Goal: Information Seeking & Learning: Understand process/instructions

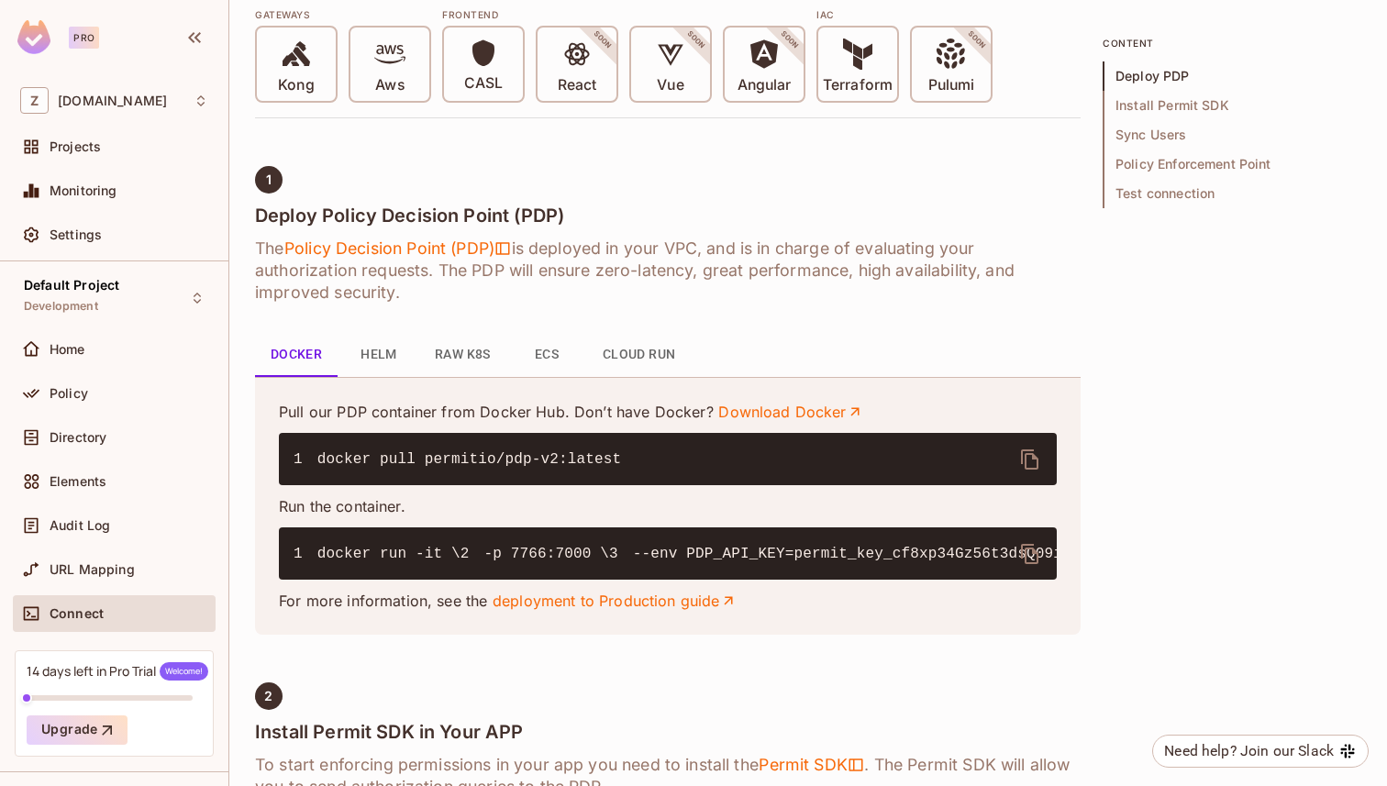
scroll to position [598, 0]
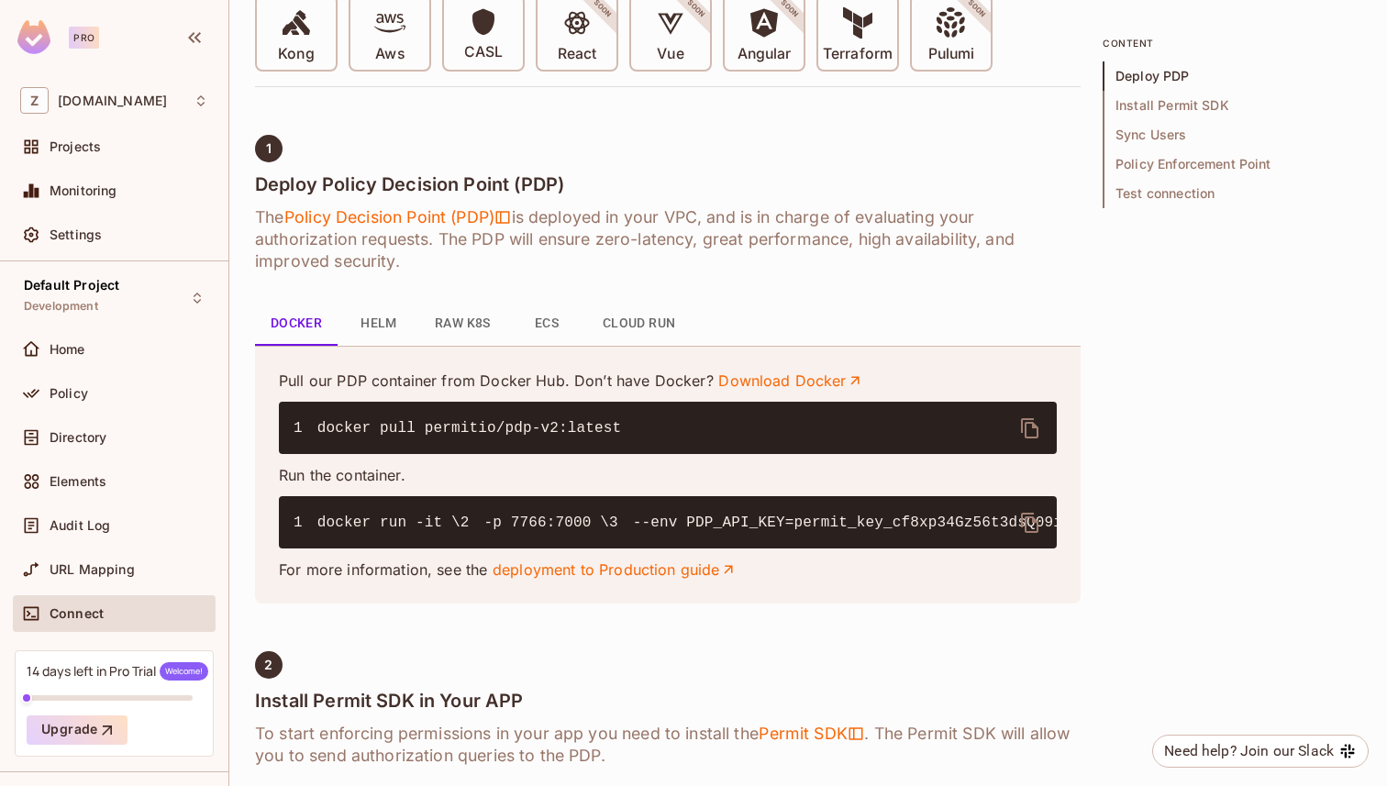
drag, startPoint x: 319, startPoint y: 522, endPoint x: 615, endPoint y: 629, distance: 314.2
click at [610, 548] on pre "1 docker run -it \ 2 -p 7766:7000 \ 3 --env PDP_API_KEY=permit_key_cf8xp34Gz56t…" at bounding box center [668, 522] width 778 height 52
click at [615, 548] on pre "1 docker run -it \ 2 -p 7766:7000 \ 3 --env PDP_API_KEY=permit_key_cf8xp34Gz56t…" at bounding box center [668, 522] width 778 height 52
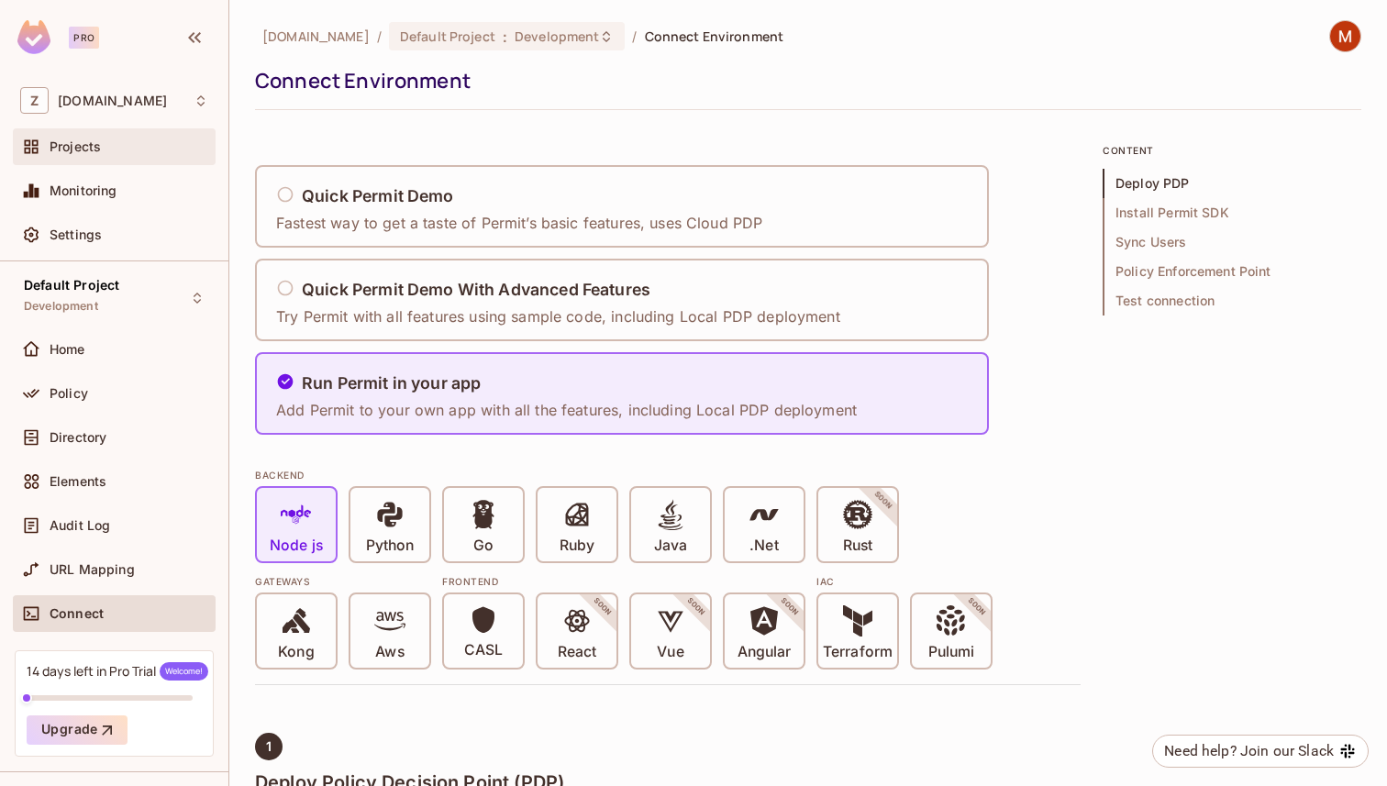
click at [94, 141] on span "Projects" at bounding box center [75, 146] width 51 height 15
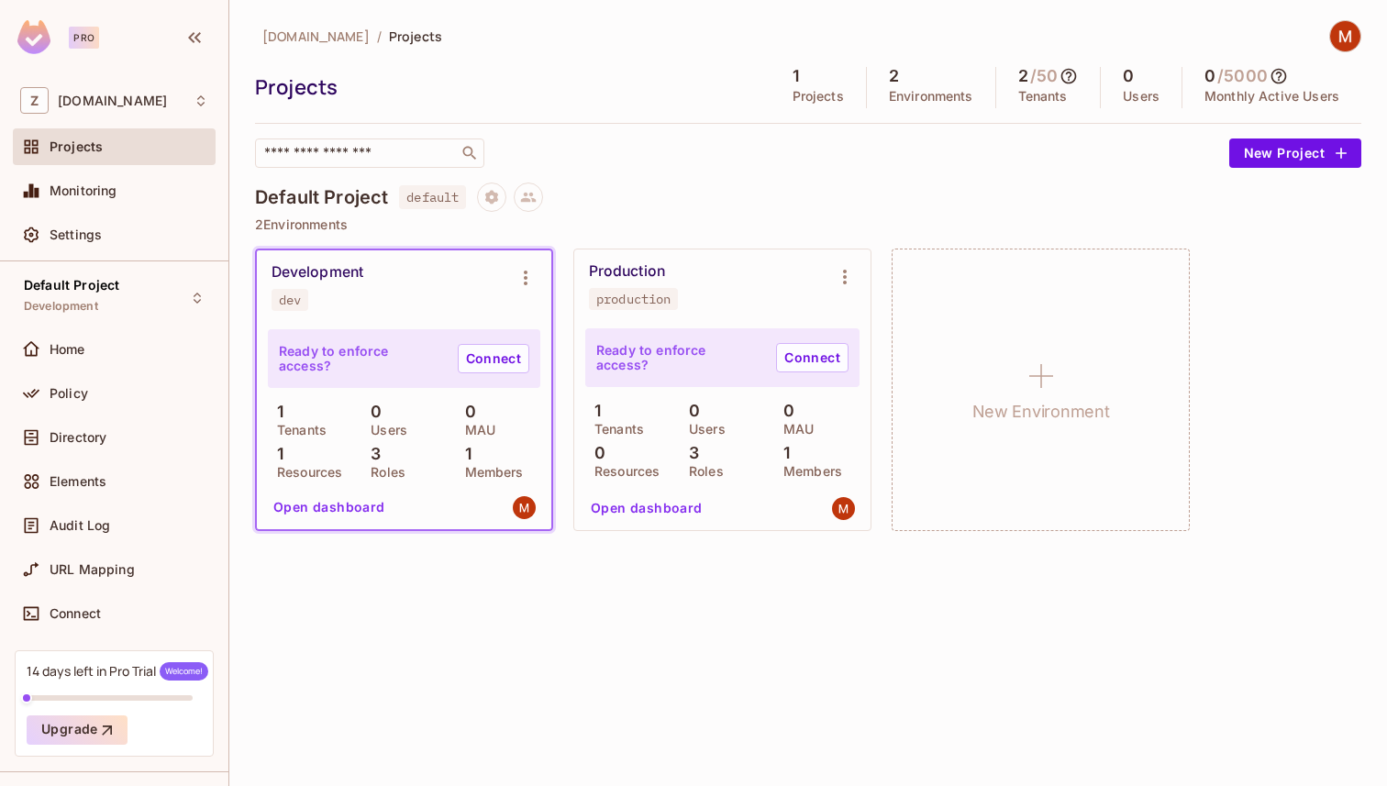
click at [322, 358] on p "Ready to enforce access?" at bounding box center [361, 358] width 164 height 29
click at [404, 358] on p "Ready to enforce access?" at bounding box center [361, 358] width 164 height 29
click at [339, 508] on button "Open dashboard" at bounding box center [329, 507] width 127 height 29
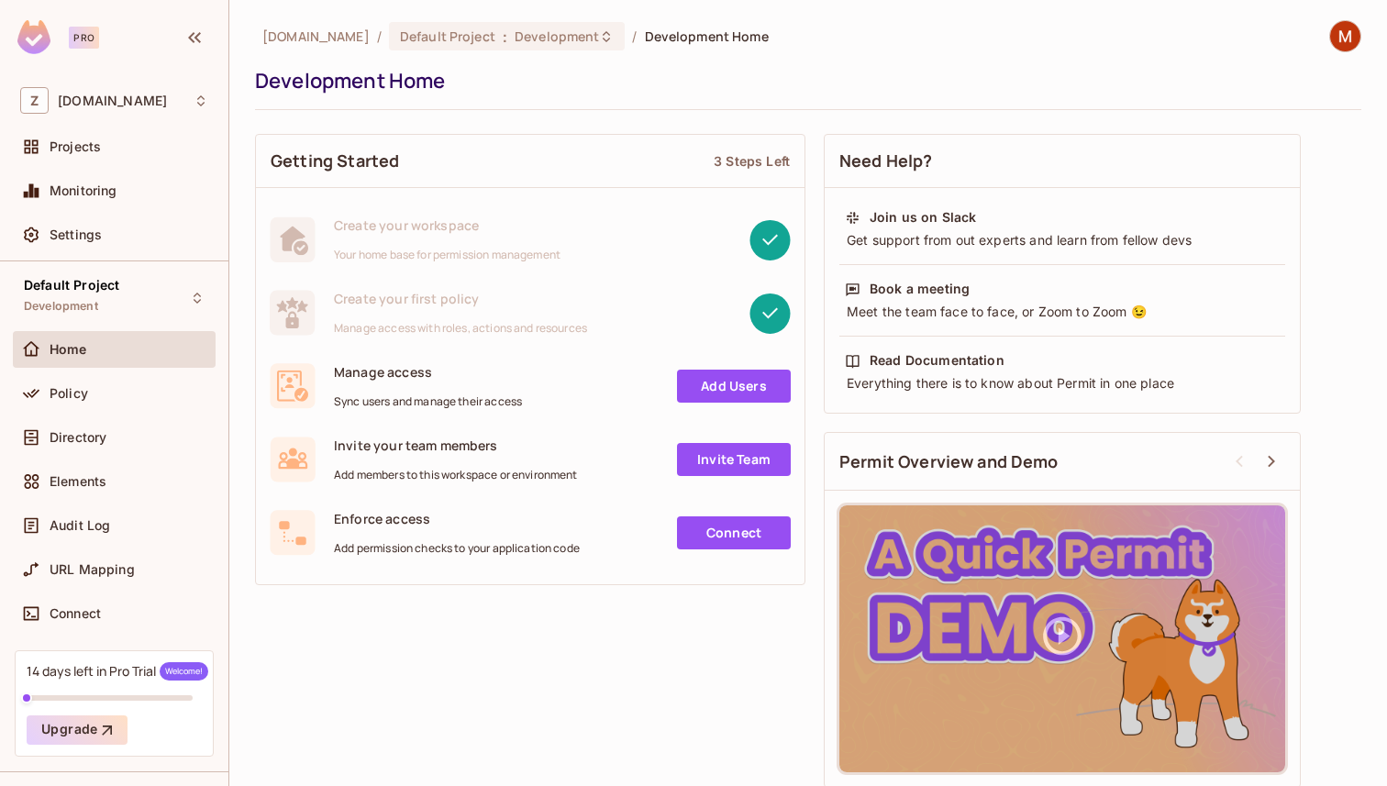
click at [711, 523] on link "Connect" at bounding box center [734, 532] width 114 height 33
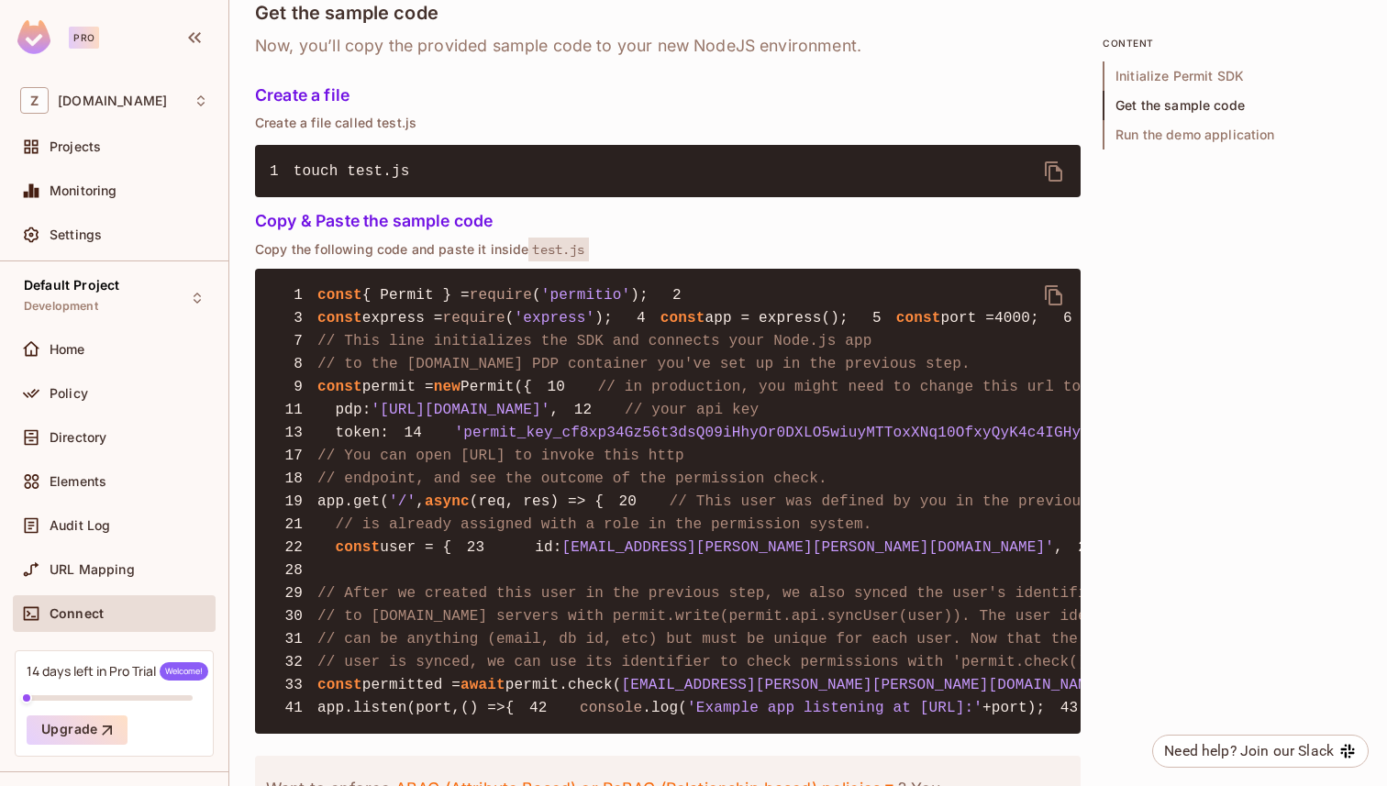
scroll to position [1213, 0]
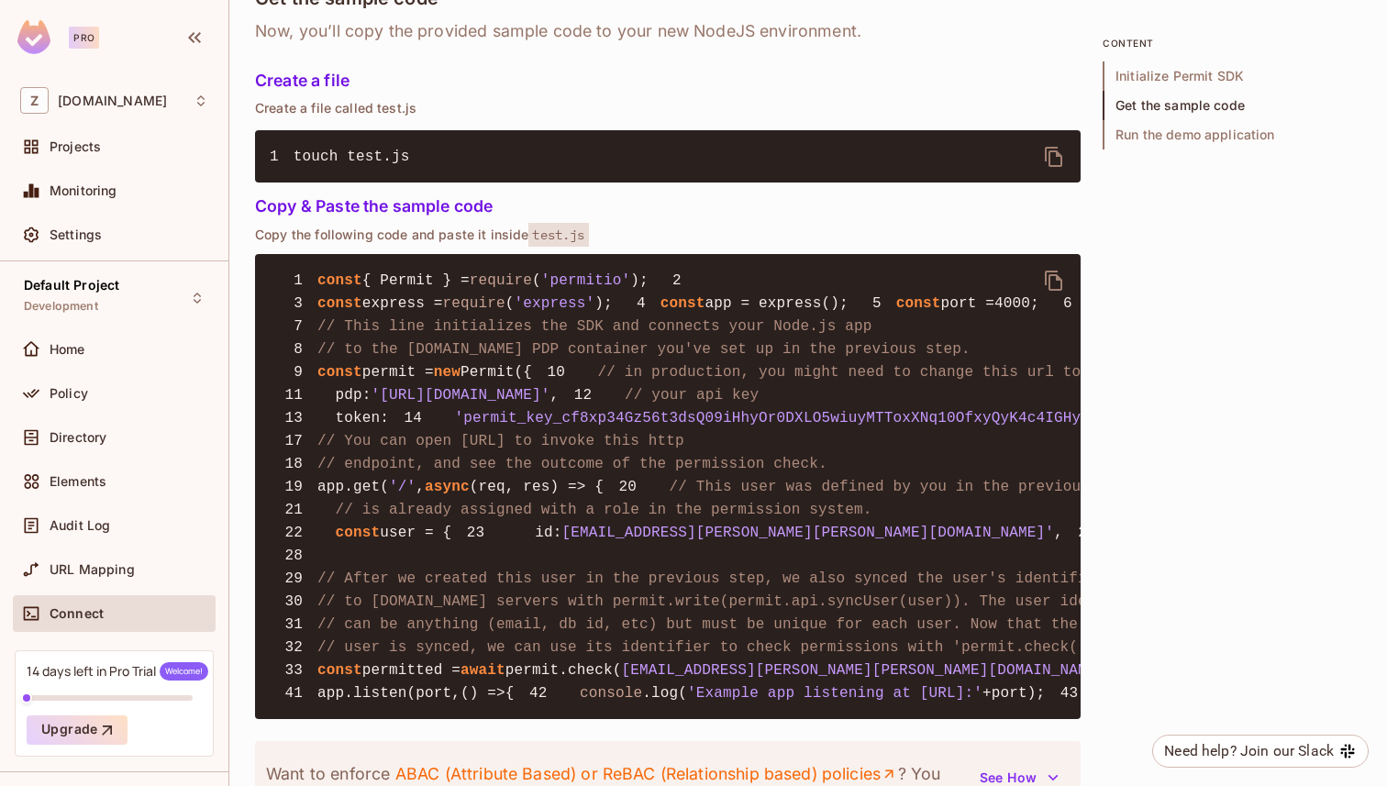
drag, startPoint x: 268, startPoint y: 230, endPoint x: 573, endPoint y: 230, distance: 305.4
click at [552, 230] on p "Copy the following code and paste it inside test.js" at bounding box center [667, 235] width 825 height 17
click at [573, 230] on span "test.js" at bounding box center [558, 235] width 60 height 24
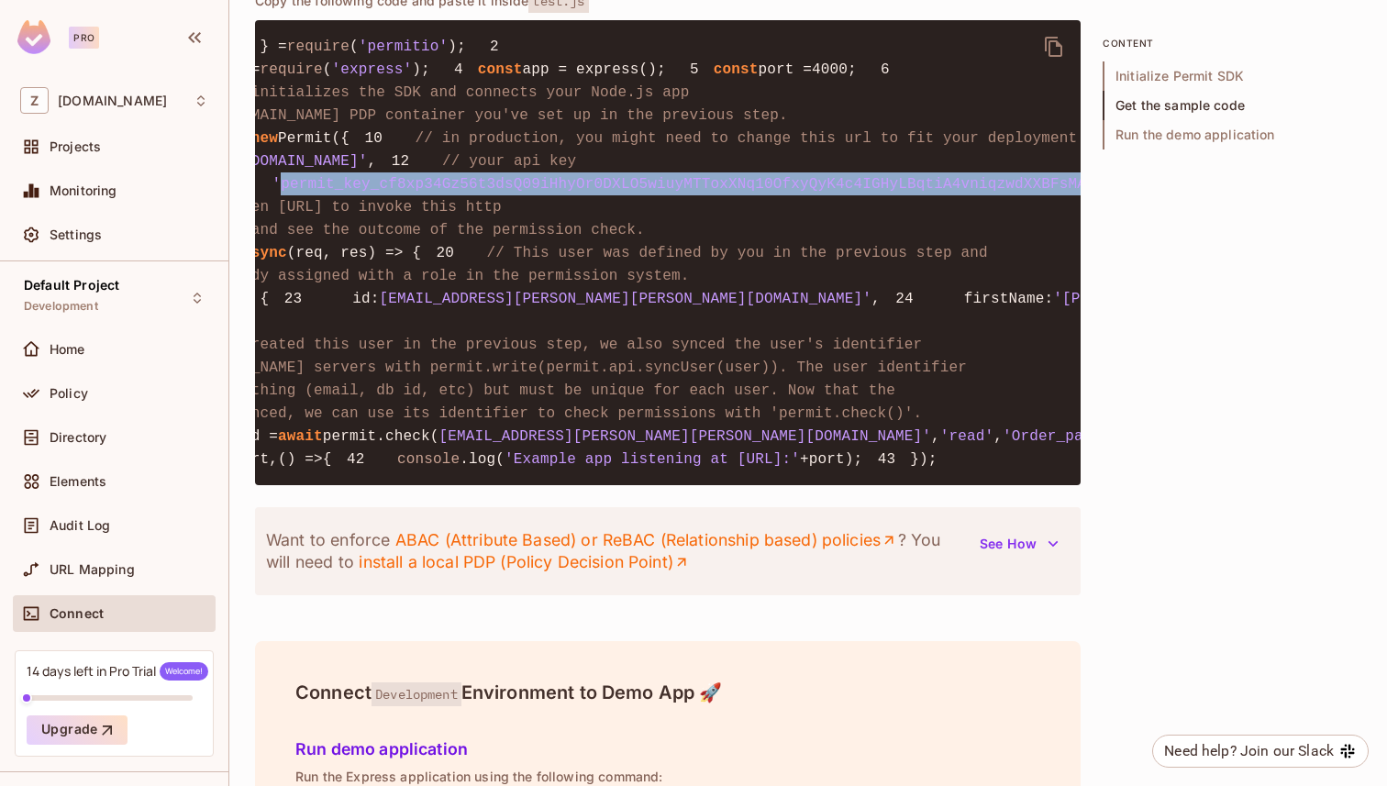
scroll to position [0, 203]
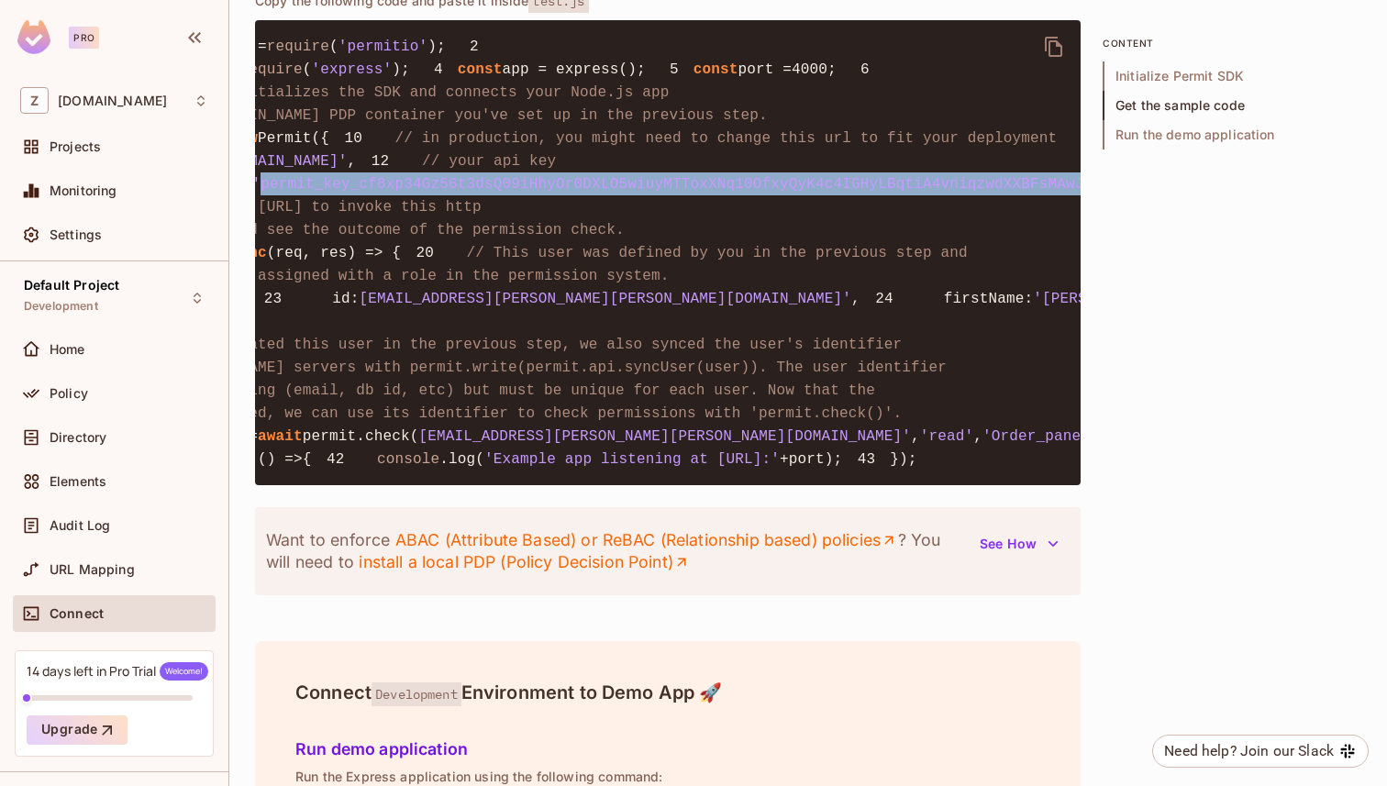
drag, startPoint x: 348, startPoint y: 333, endPoint x: 1010, endPoint y: 322, distance: 662.3
click at [1010, 193] on span "'permit_key_cf8xp34Gz56t3dsQ09iHhyOr0DXLO5wiuyMTToxXNq10OfxyQyK4c4IGHyLBqtiA4vn…" at bounding box center [694, 184] width 885 height 17
copy span "permit_key_cf8xp34Gz56t3dsQ09iHhyOr0DXLO5wiuyMTToxXNq10OfxyQyK4c4IGHyLBqtiA4vni…"
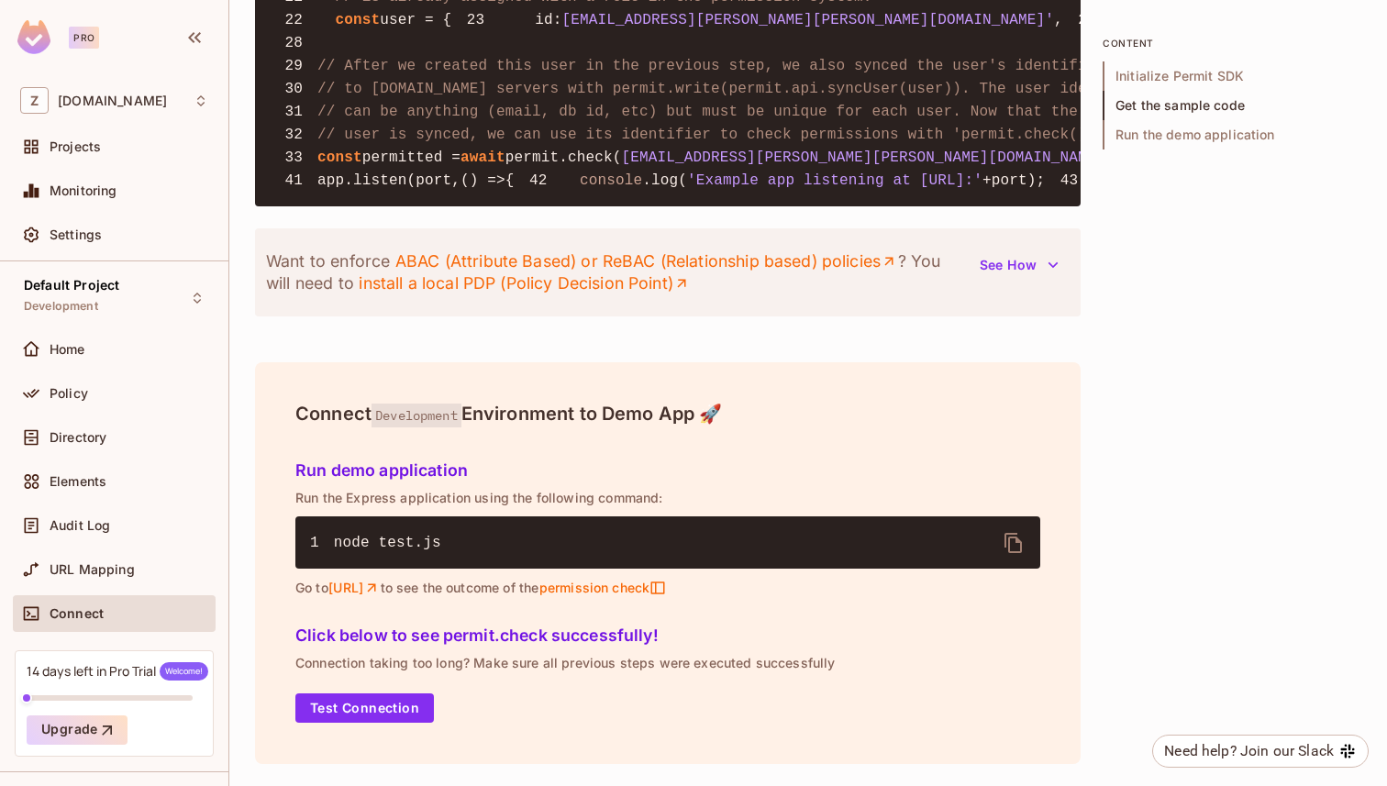
scroll to position [2233, 0]
drag, startPoint x: 299, startPoint y: 588, endPoint x: 764, endPoint y: 588, distance: 465.0
click at [764, 588] on p "Go to [URL] to see the outcome of the permission check" at bounding box center [667, 588] width 745 height 17
click at [734, 657] on p "Connection taking too long? Make sure all previous steps were executed successf…" at bounding box center [667, 663] width 745 height 15
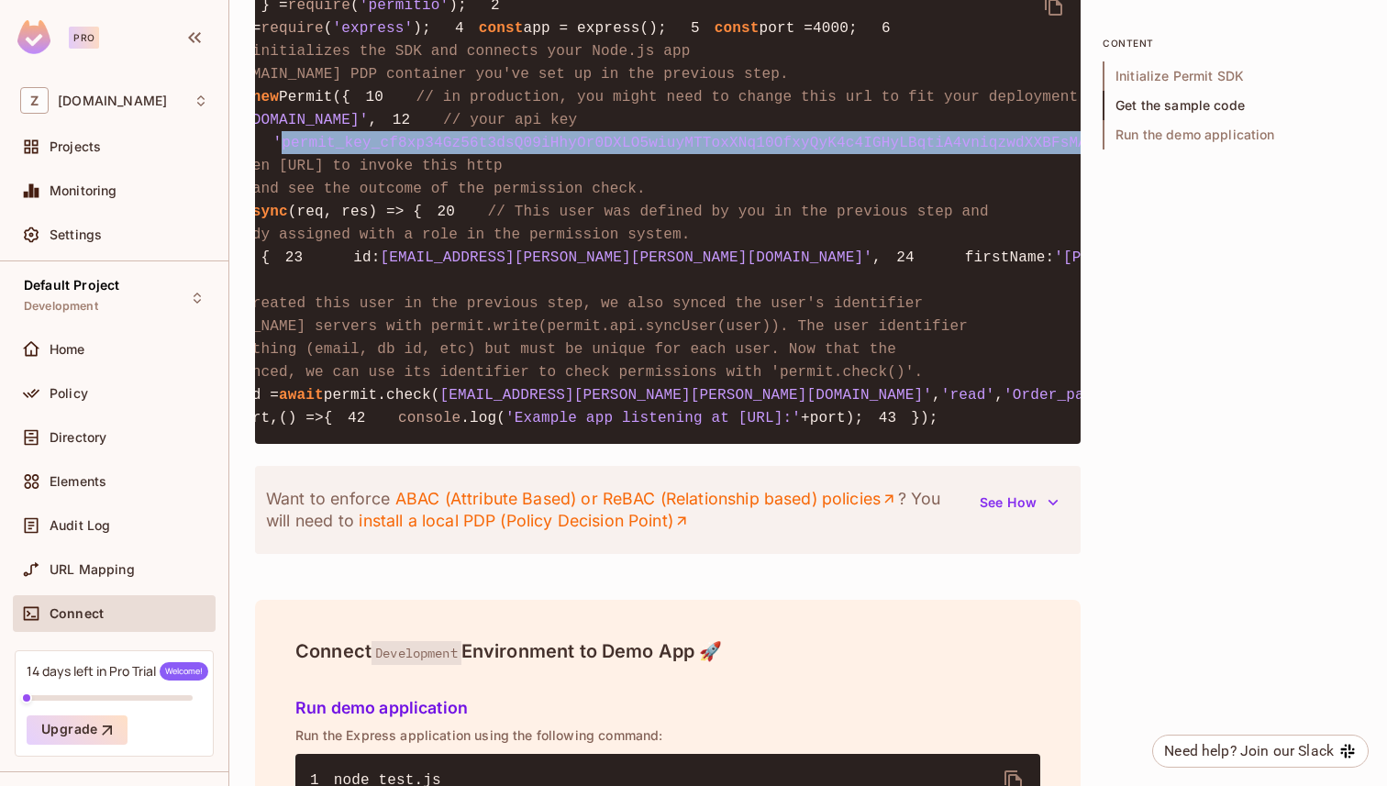
scroll to position [0, 203]
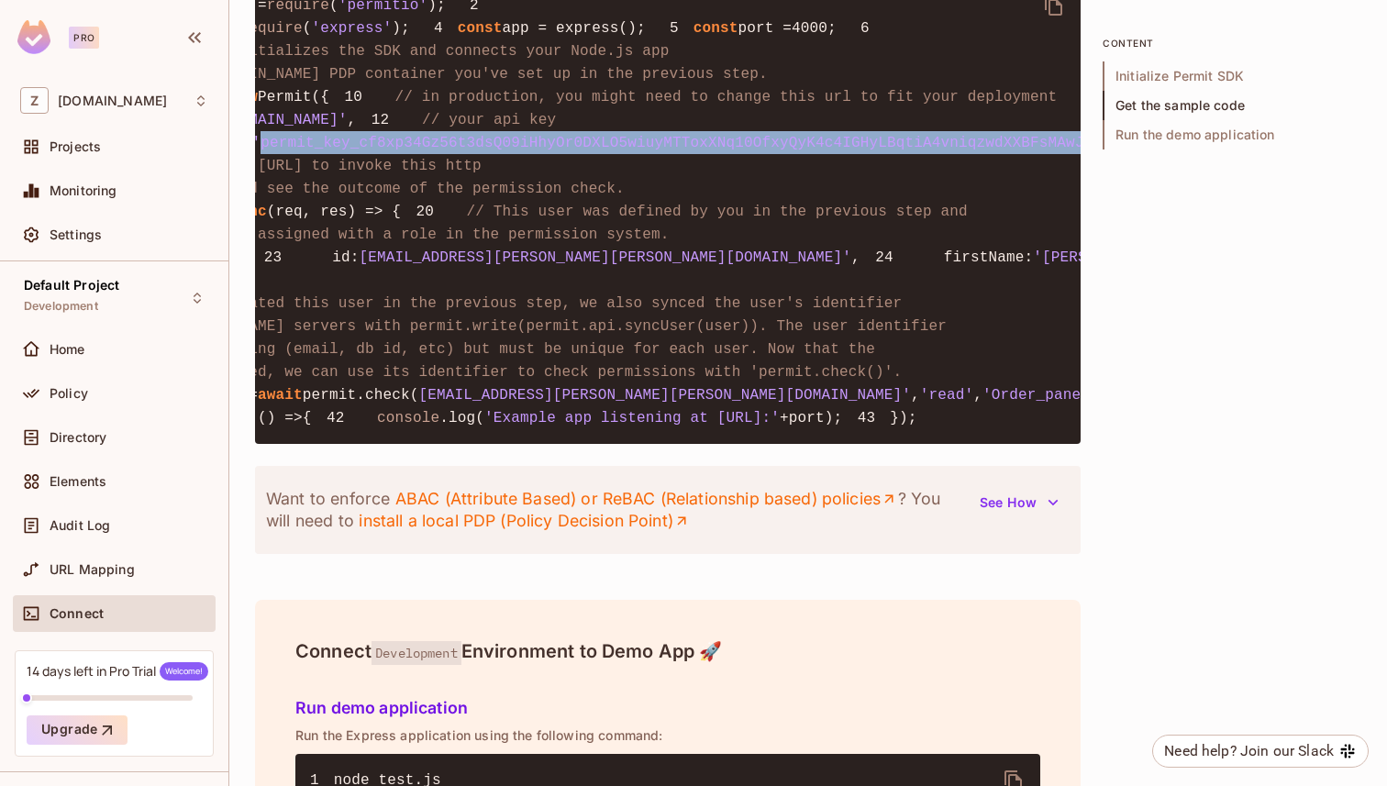
drag, startPoint x: 501, startPoint y: 293, endPoint x: 1010, endPoint y: 288, distance: 509.1
click at [1010, 151] on span "'permit_key_cf8xp34Gz56t3dsQ09iHhyOr0DXLO5wiuyMTToxXNq10OfxyQyK4c4IGHyLBqtiA4vn…" at bounding box center [694, 143] width 885 height 17
copy span "permit_key_cf8xp34Gz56t3dsQ09iHhyOr0DXLO5wiuyMTToxXNq10OfxyQyK4c4IGHyLBqtiA4vni…"
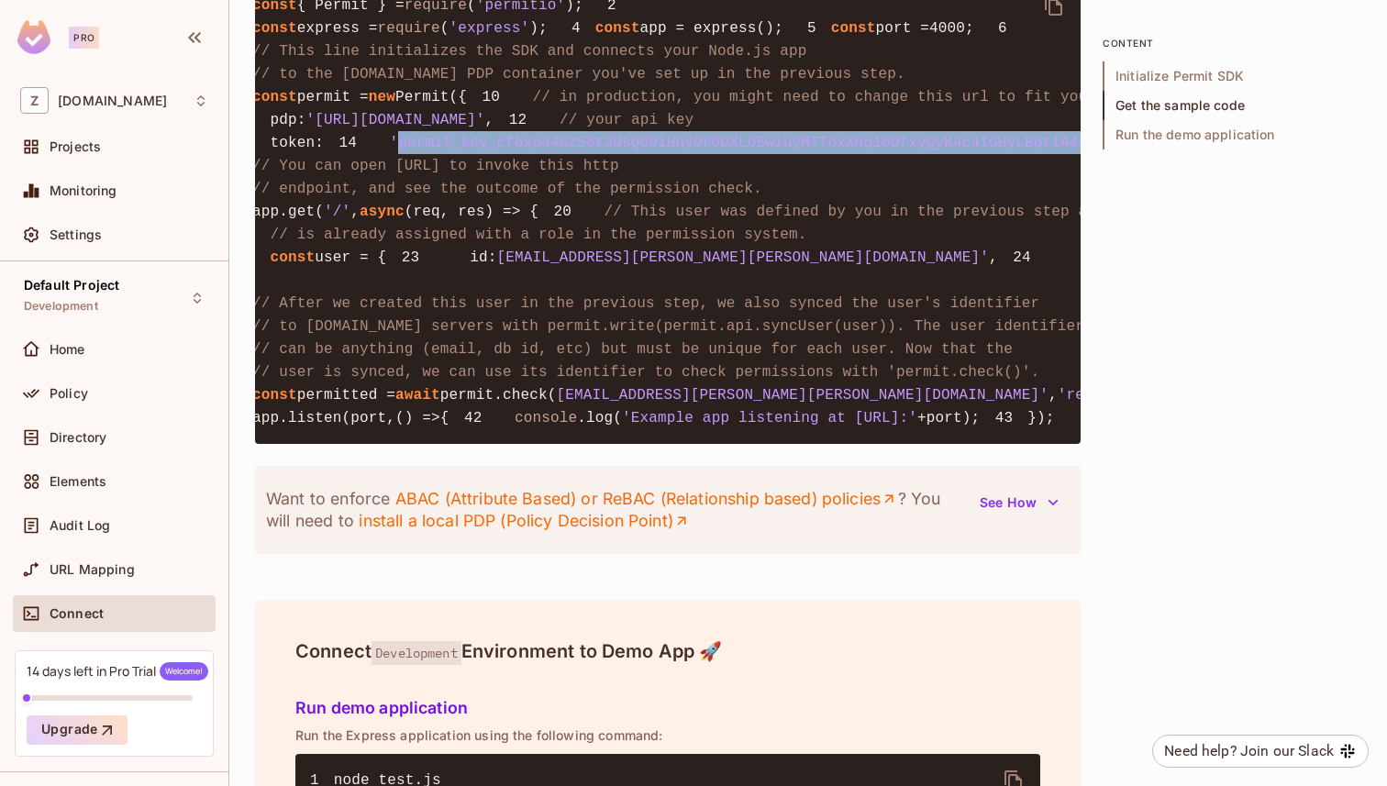
scroll to position [0, 0]
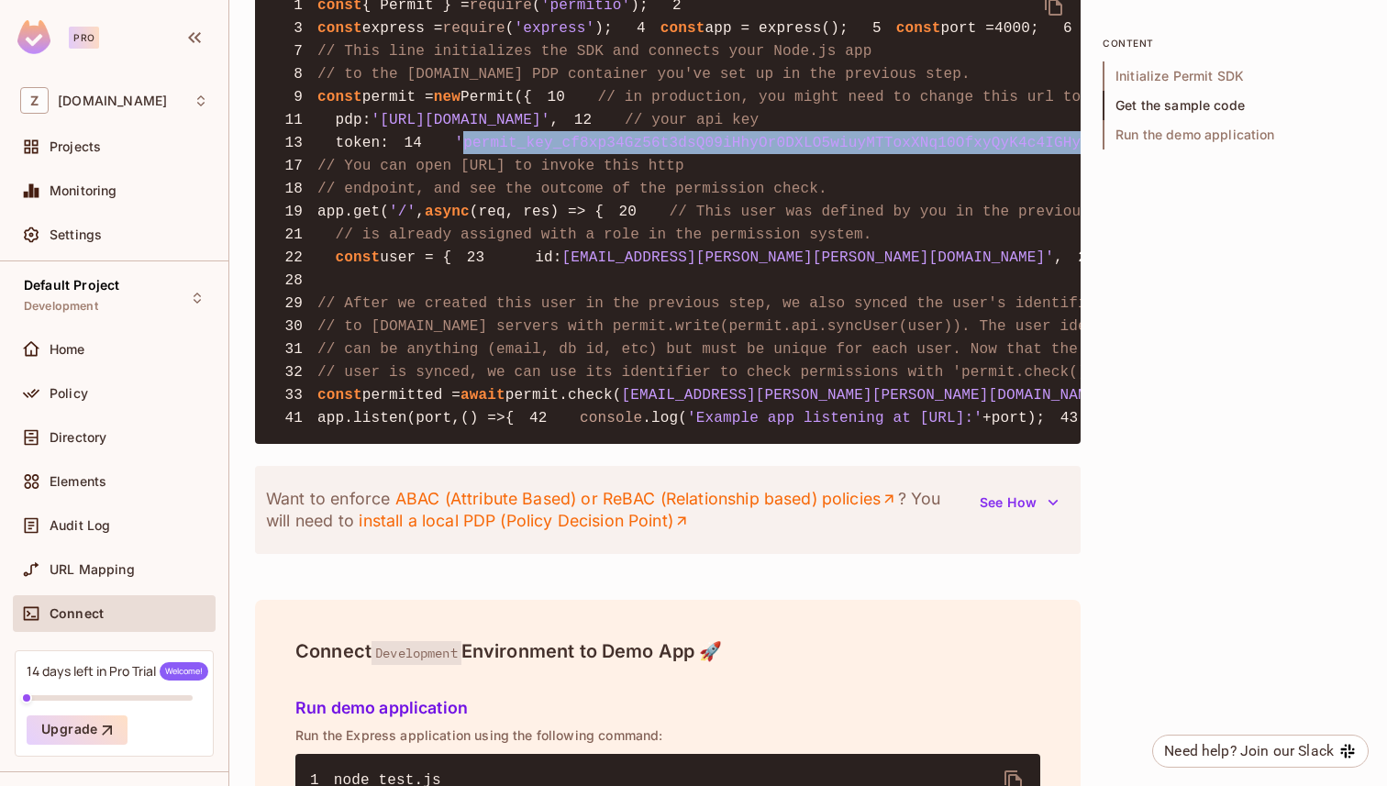
click at [567, 444] on pre "1 const { Permit } = require ( 'permitio' ); 2 3 const express = require ( 'exp…" at bounding box center [667, 211] width 825 height 465
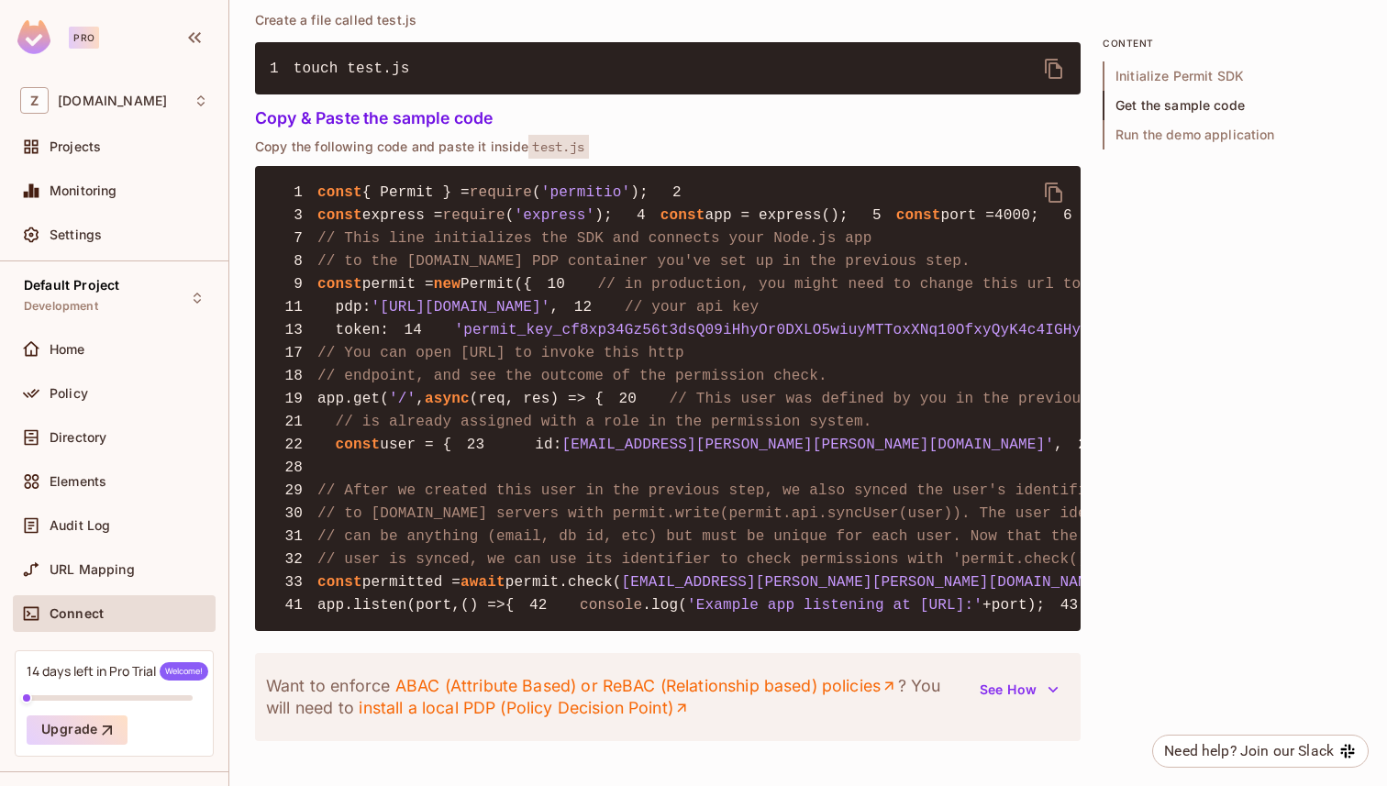
scroll to position [1292, 0]
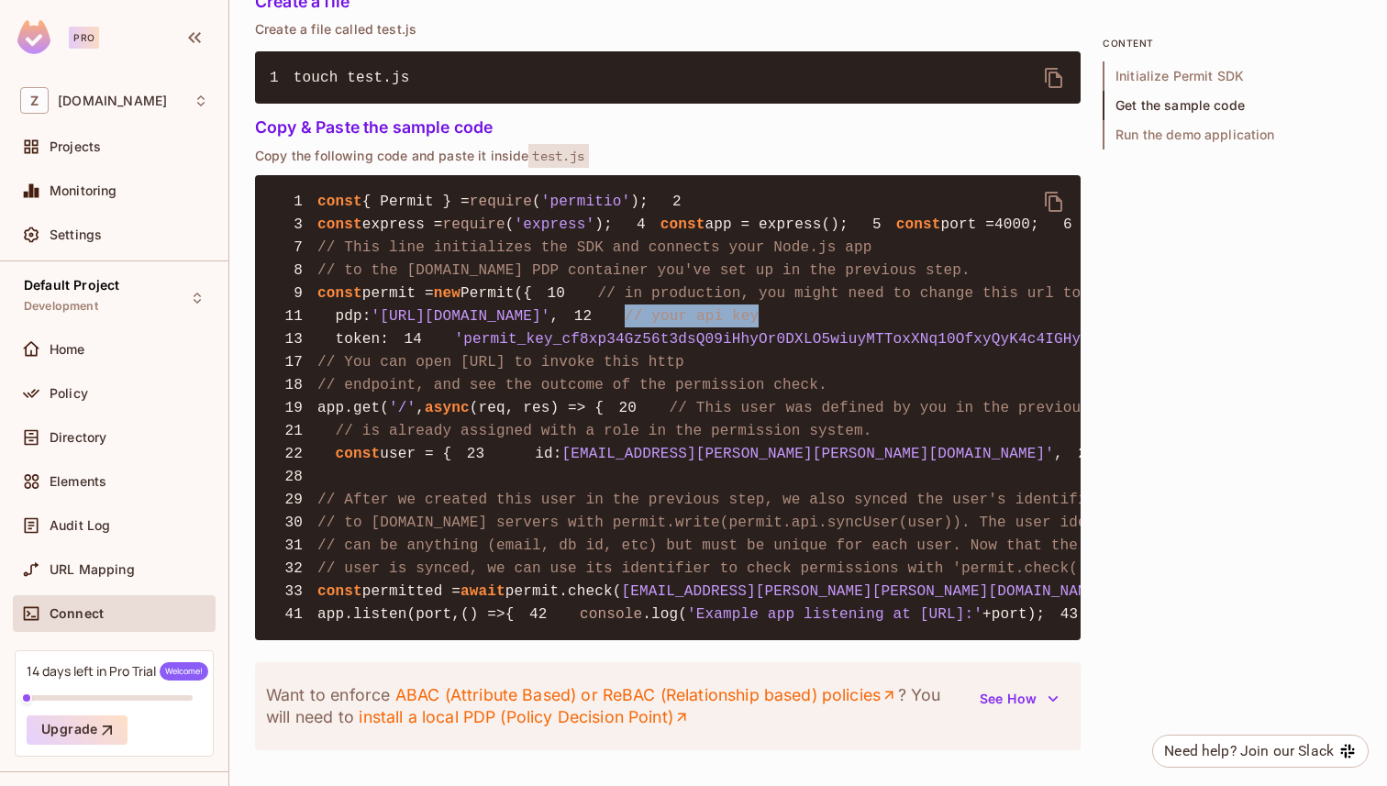
drag, startPoint x: 333, startPoint y: 447, endPoint x: 580, endPoint y: 447, distance: 246.7
click at [574, 447] on pre "1 const { Permit } = require ( 'permitio' ); 2 3 const express = require ( 'exp…" at bounding box center [667, 407] width 825 height 465
click at [580, 447] on pre "1 const { Permit } = require ( 'permitio' ); 2 3 const express = require ( 'exp…" at bounding box center [667, 407] width 825 height 465
drag, startPoint x: 391, startPoint y: 420, endPoint x: 616, endPoint y: 420, distance: 225.6
click at [550, 325] on span "'[URL][DOMAIN_NAME]'" at bounding box center [460, 316] width 179 height 17
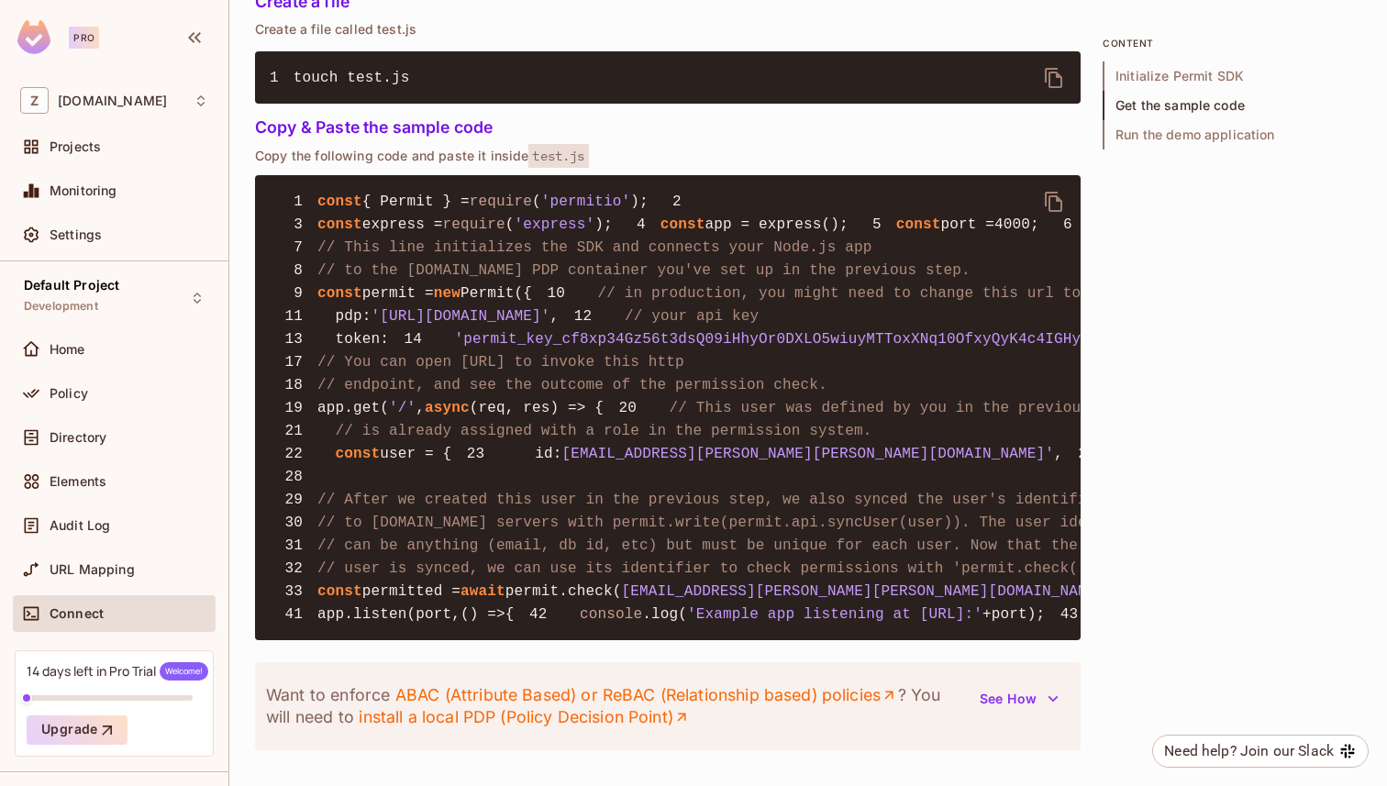
click at [550, 325] on span "'[URL][DOMAIN_NAME]'" at bounding box center [460, 316] width 179 height 17
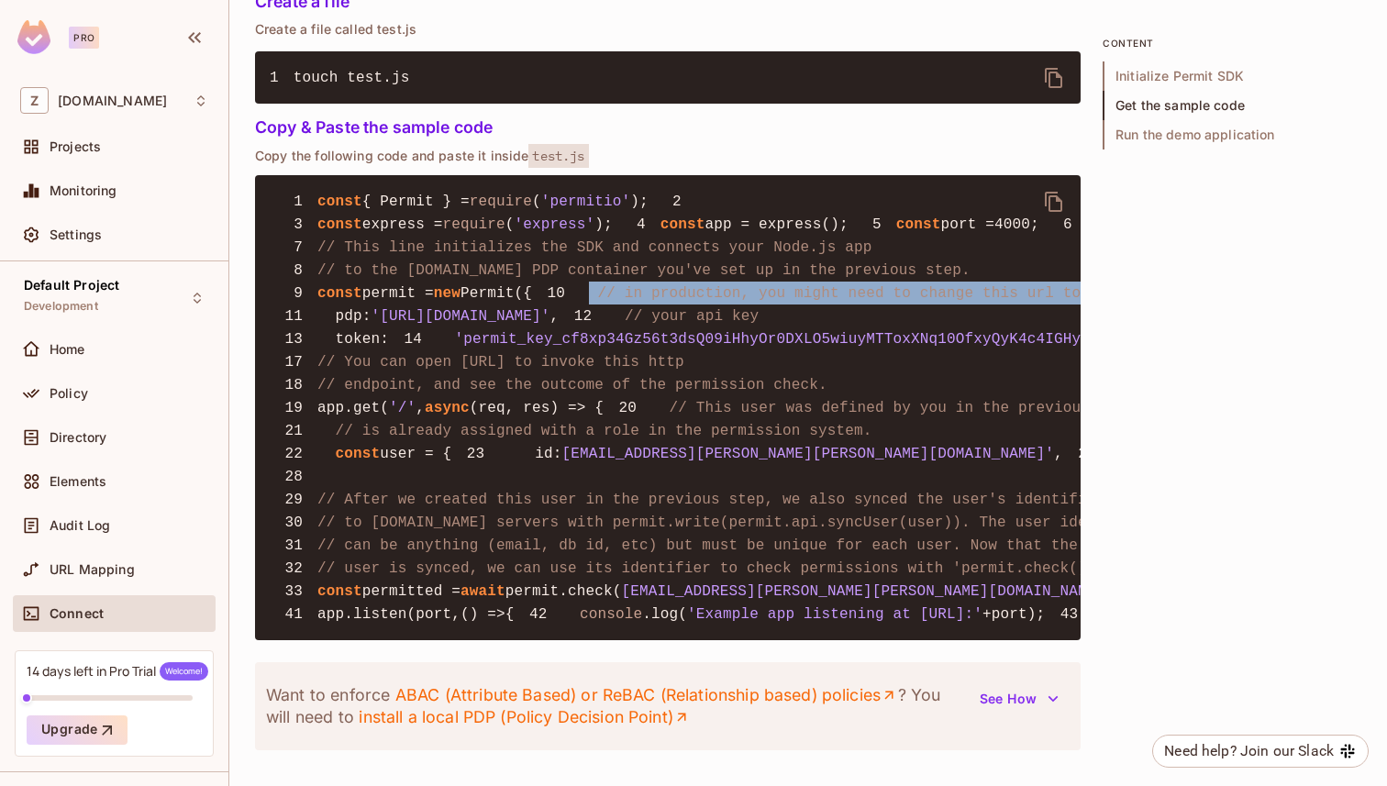
drag, startPoint x: 328, startPoint y: 396, endPoint x: 867, endPoint y: 397, distance: 538.4
click at [873, 302] on span "// in production, you might need to change this url to fit your deployment" at bounding box center [929, 293] width 662 height 17
drag, startPoint x: 622, startPoint y: 404, endPoint x: 1003, endPoint y: 404, distance: 380.6
click at [1001, 404] on pre "1 const { Permit } = require ( 'permitio' ); 2 3 const express = require ( 'exp…" at bounding box center [667, 407] width 825 height 465
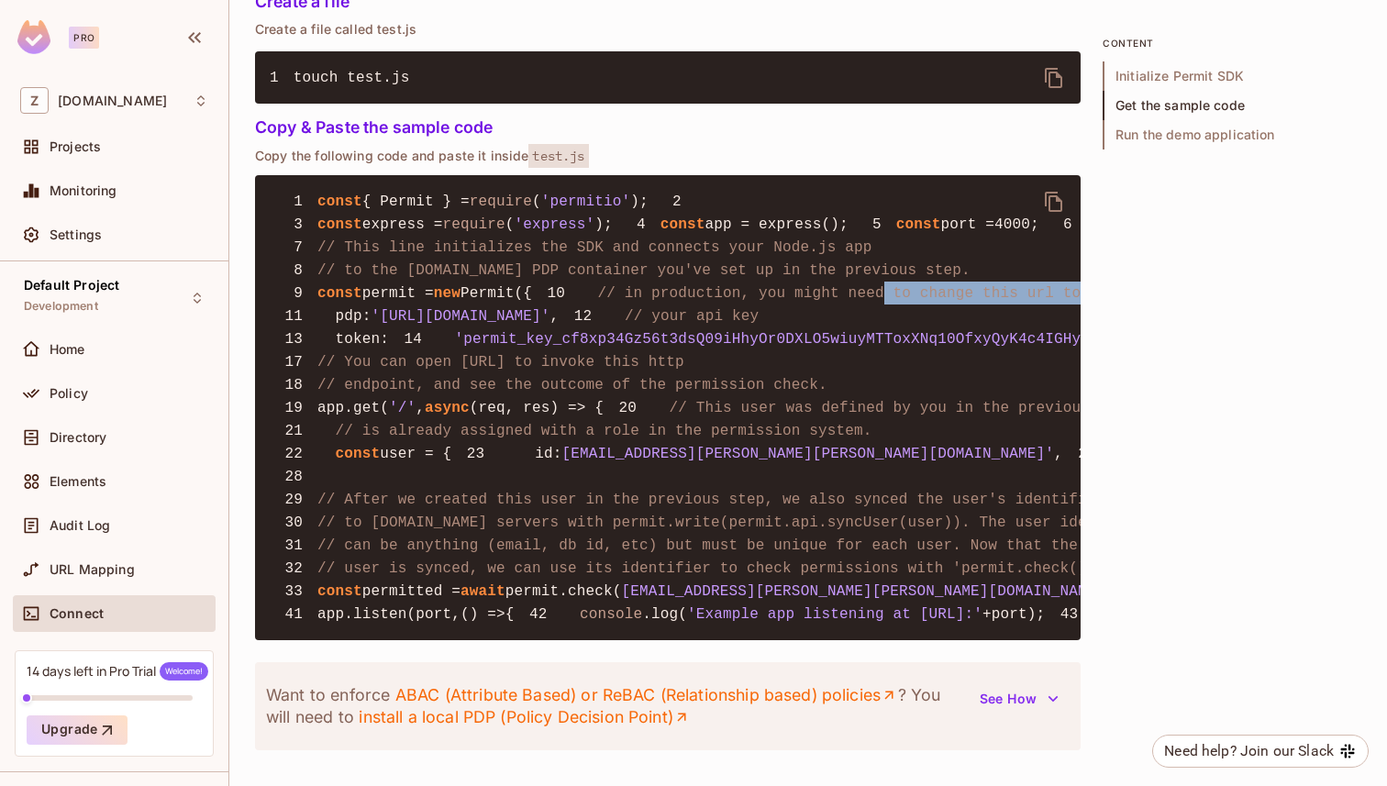
click at [1003, 404] on pre "1 const { Permit } = require ( 'permitio' ); 2 3 const express = require ( 'exp…" at bounding box center [667, 407] width 825 height 465
drag, startPoint x: 1003, startPoint y: 404, endPoint x: 447, endPoint y: 402, distance: 555.8
click at [453, 402] on pre "1 const { Permit } = require ( 'permitio' ); 2 3 const express = require ( 'exp…" at bounding box center [667, 407] width 825 height 465
click at [598, 302] on span "// in production, you might need to change this url to fit your deployment" at bounding box center [929, 293] width 662 height 17
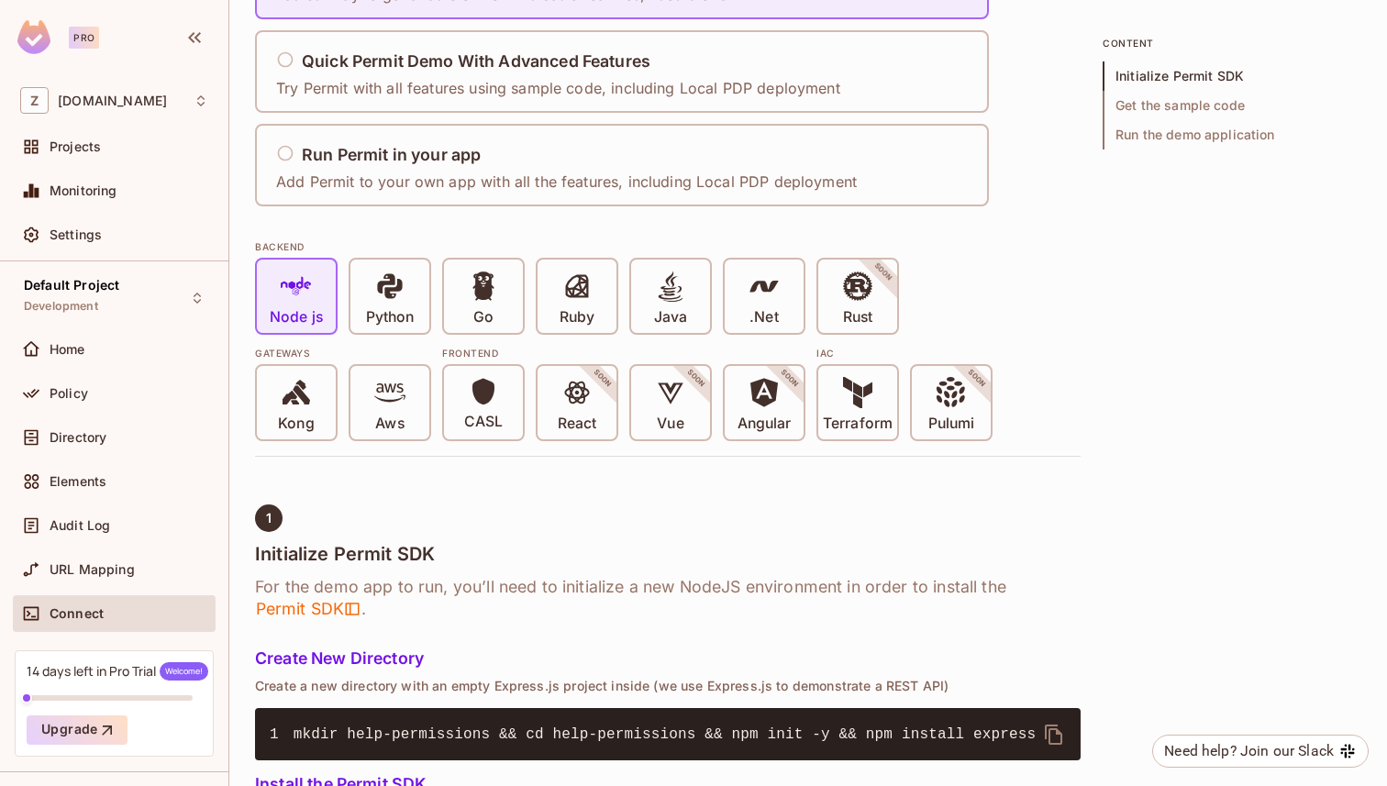
scroll to position [224, 0]
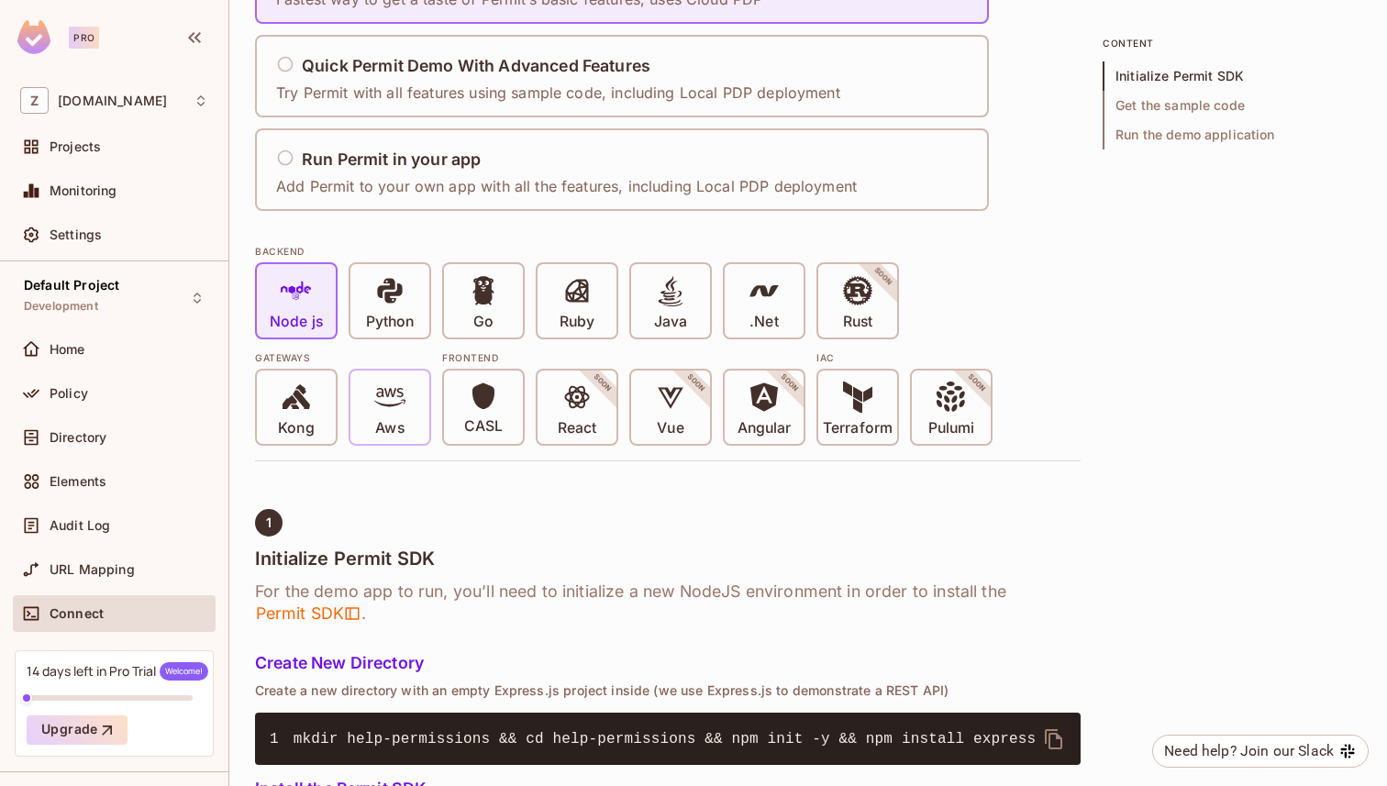
click at [383, 392] on icon at bounding box center [389, 397] width 31 height 31
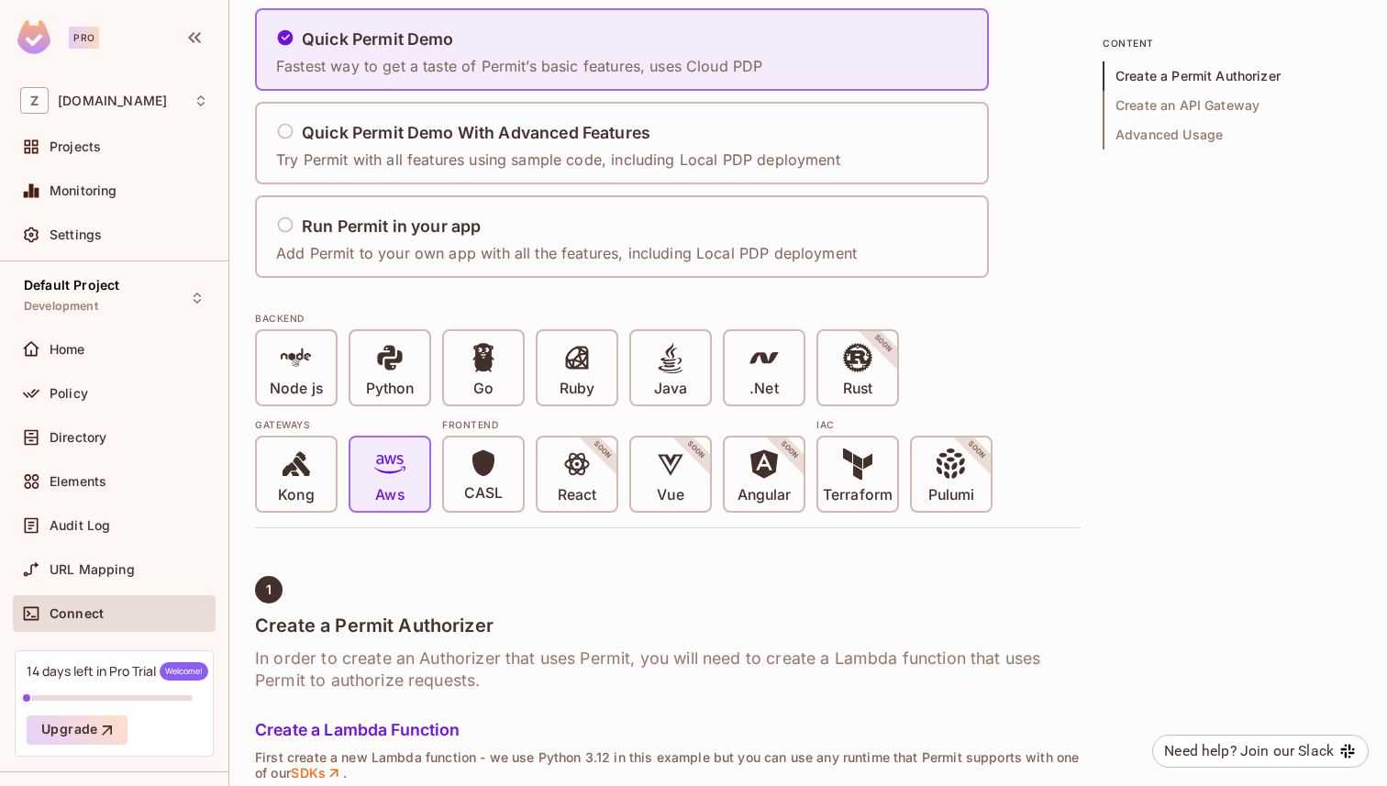
scroll to position [0, 0]
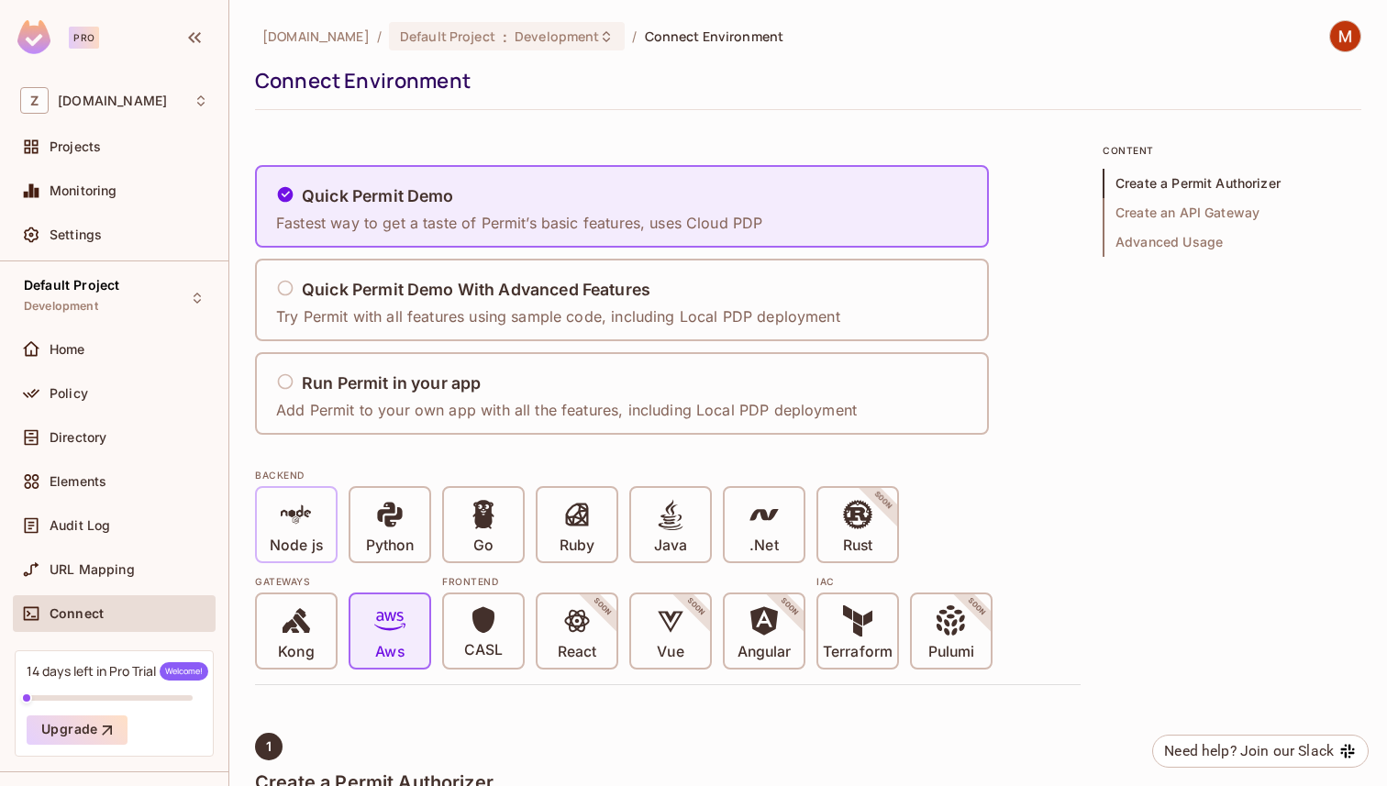
click at [300, 526] on icon at bounding box center [296, 514] width 31 height 31
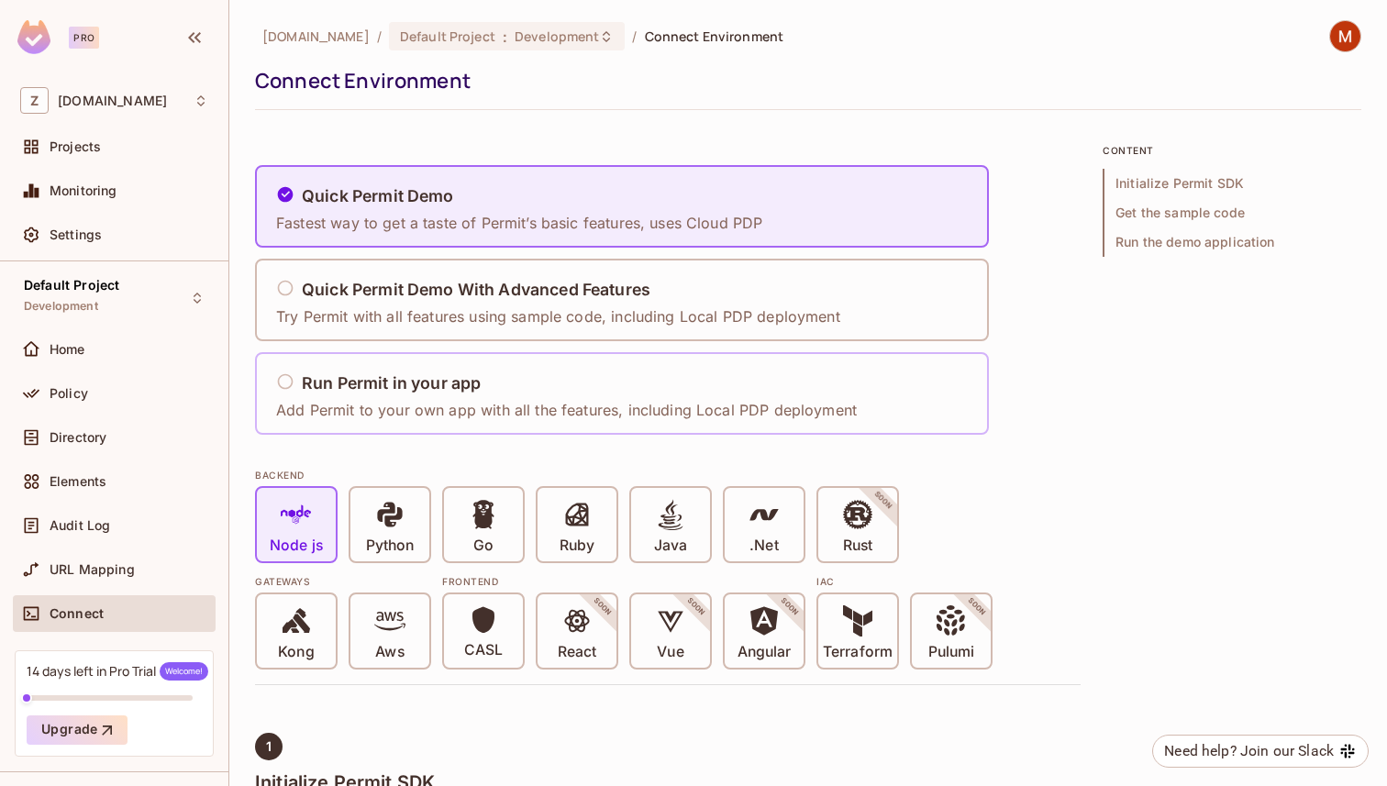
click at [371, 390] on h5 "Run Permit in your app" at bounding box center [391, 383] width 179 height 18
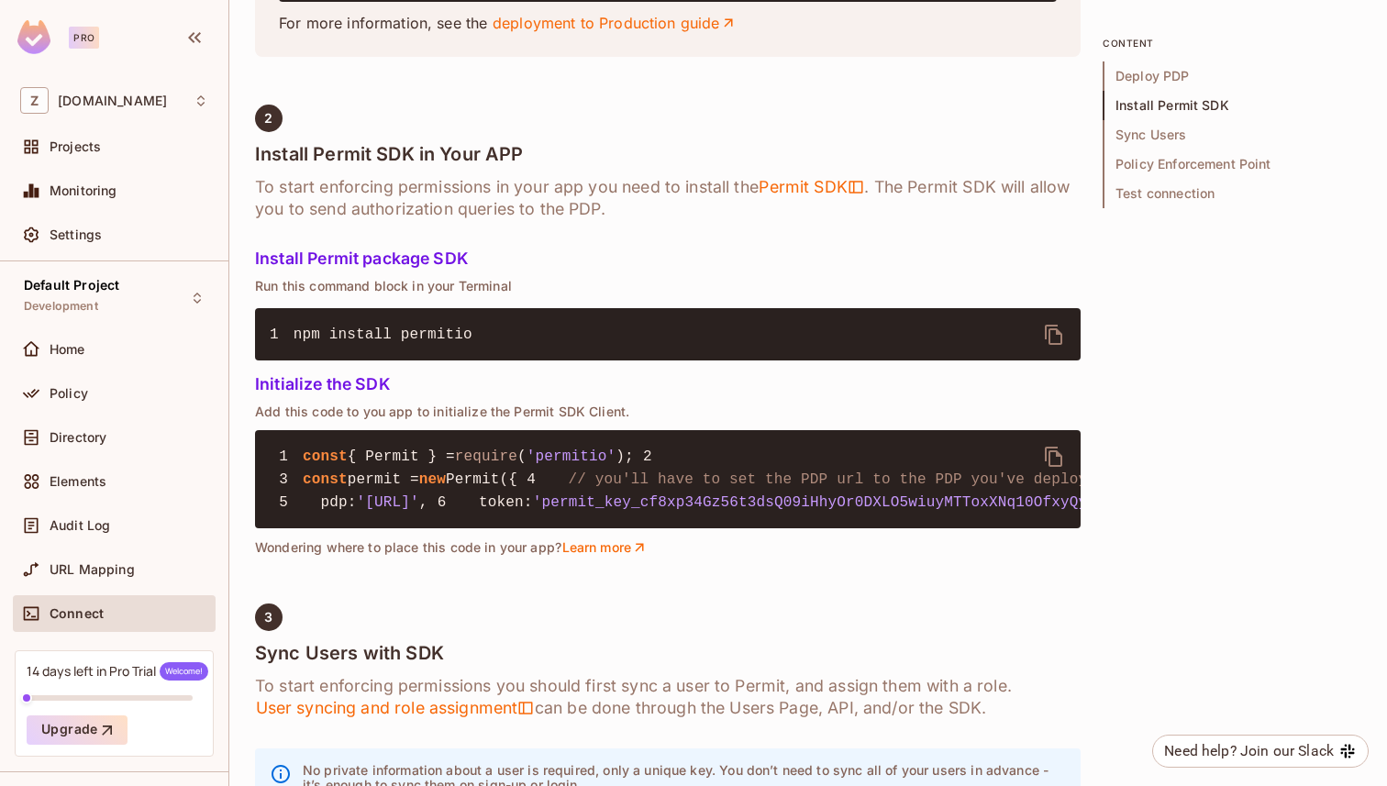
scroll to position [1150, 0]
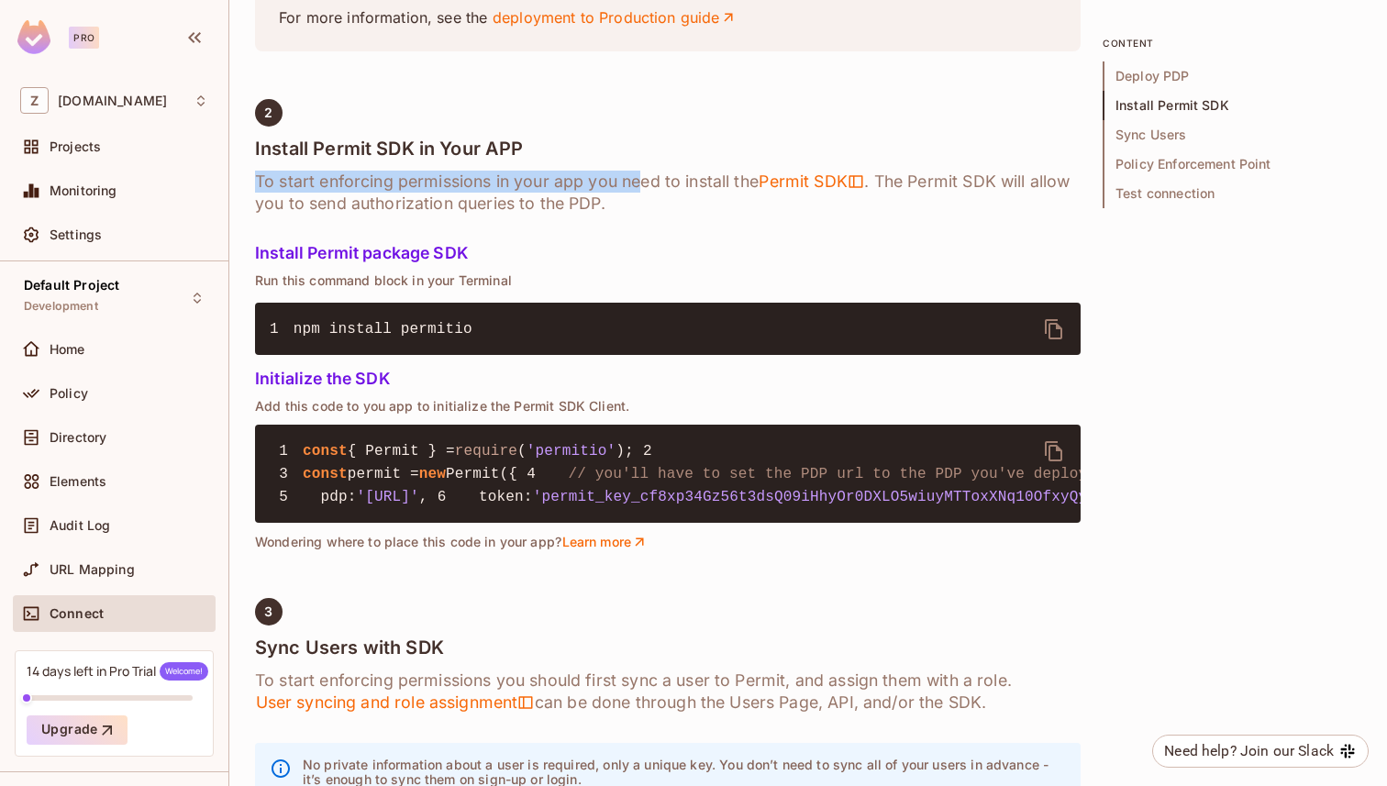
drag, startPoint x: 247, startPoint y: 264, endPoint x: 651, endPoint y: 256, distance: 404.6
click at [642, 257] on div "[DOMAIN_NAME] / Default Project : Development / Connect Environment Connect Env…" at bounding box center [808, 393] width 1158 height 786
click at [537, 215] on h6 "To start enforcing permissions in your app you need to install the Permit SDK .…" at bounding box center [667, 193] width 825 height 44
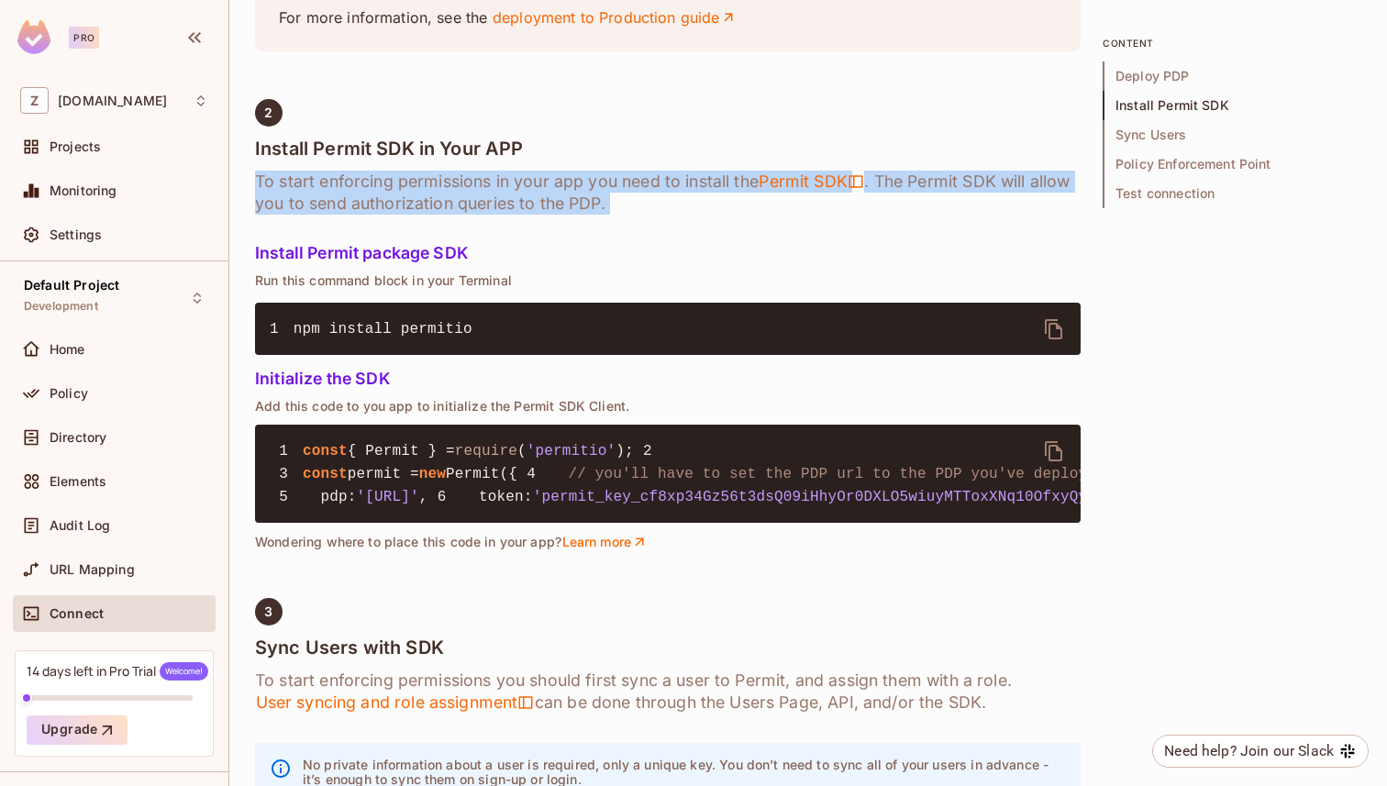
drag, startPoint x: 259, startPoint y: 262, endPoint x: 771, endPoint y: 321, distance: 516.1
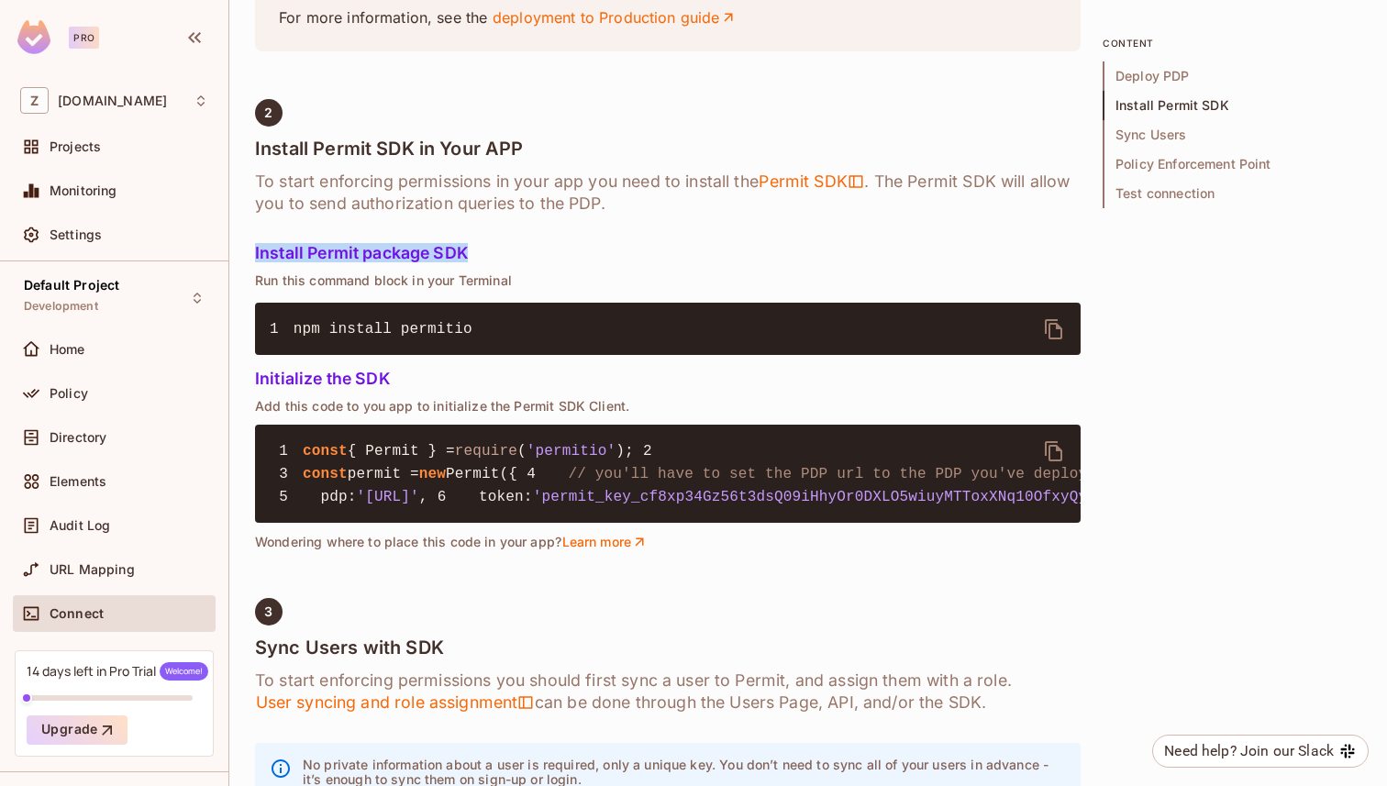
drag, startPoint x: 253, startPoint y: 338, endPoint x: 695, endPoint y: 344, distance: 442.1
click at [678, 344] on div "[DOMAIN_NAME] / Default Project : Development / Connect Environment Connect Env…" at bounding box center [808, 393] width 1158 height 786
click at [695, 262] on h5 "Install Permit package SDK" at bounding box center [667, 253] width 825 height 18
drag, startPoint x: 247, startPoint y: 339, endPoint x: 537, endPoint y: 361, distance: 291.6
click at [537, 361] on div "[DOMAIN_NAME] / Default Project : Development / Connect Environment Connect Env…" at bounding box center [808, 393] width 1158 height 786
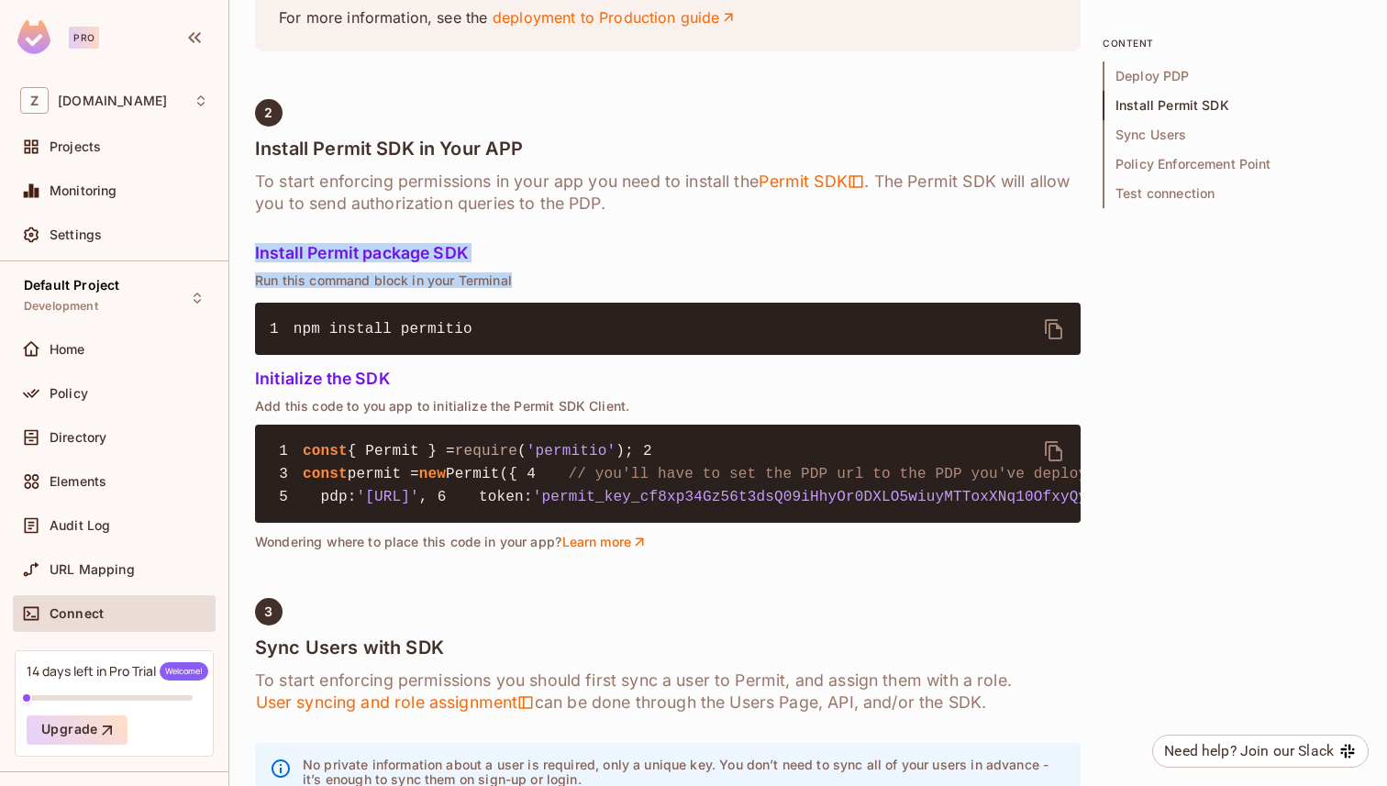
click at [555, 288] on p "Run this command block in your Terminal" at bounding box center [667, 280] width 825 height 15
